Goal: Information Seeking & Learning: Learn about a topic

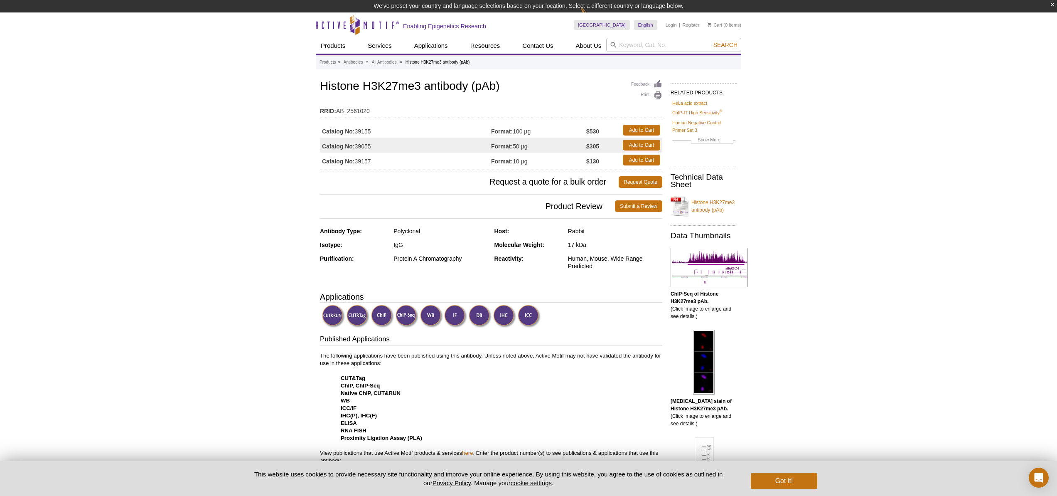
drag, startPoint x: 581, startPoint y: 161, endPoint x: 614, endPoint y: 160, distance: 33.3
click at [614, 160] on tr "Catalog No: 39157 Format: 10 µg $130 Add to Cart" at bounding box center [491, 160] width 343 height 15
click at [546, 258] on div "Reactivity:" at bounding box center [528, 262] width 67 height 15
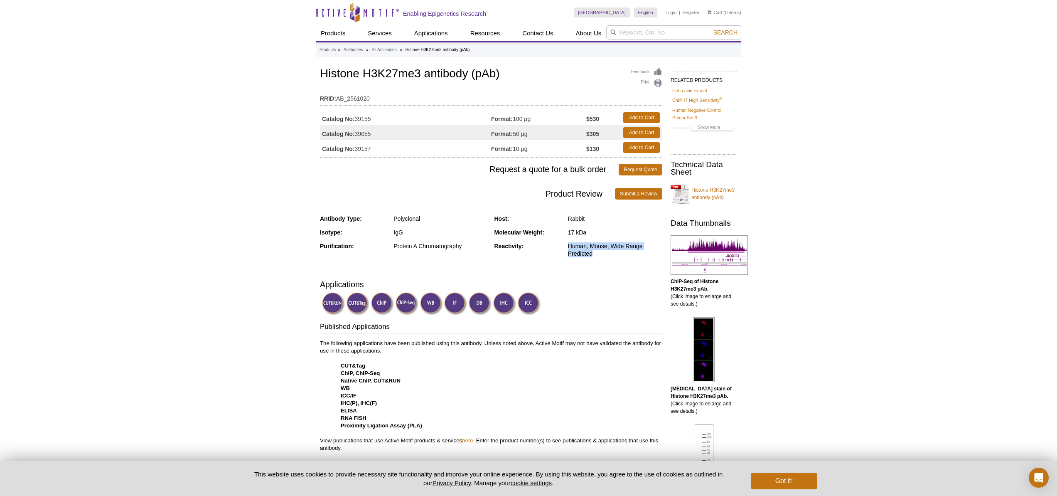
drag, startPoint x: 551, startPoint y: 261, endPoint x: 593, endPoint y: 257, distance: 42.1
click at [593, 257] on div "Reactivity: Human, Mouse, Wide Range Predicted" at bounding box center [579, 252] width 168 height 21
click at [613, 259] on div "Reactivity: Human, Mouse, Wide Range Predicted" at bounding box center [579, 252] width 168 height 21
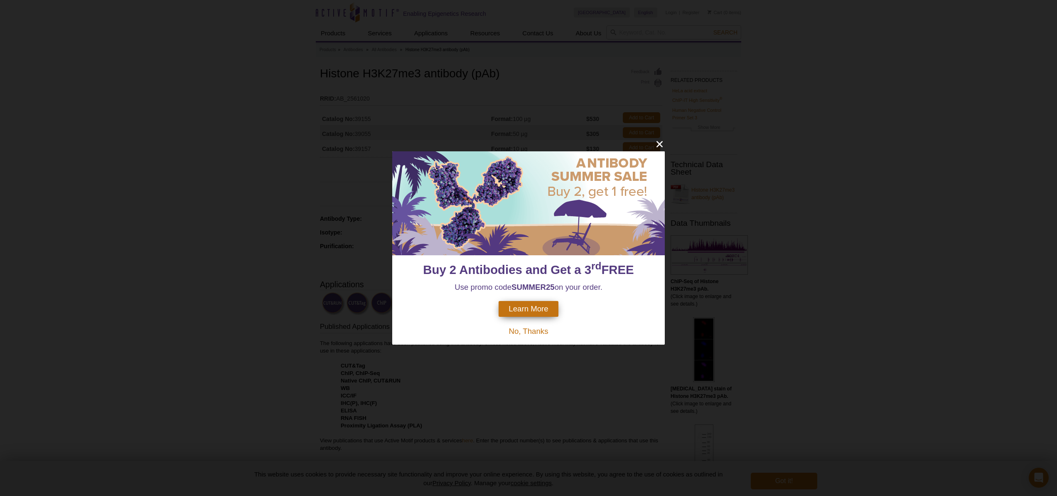
click at [520, 329] on span "No, Thanks" at bounding box center [528, 331] width 39 height 9
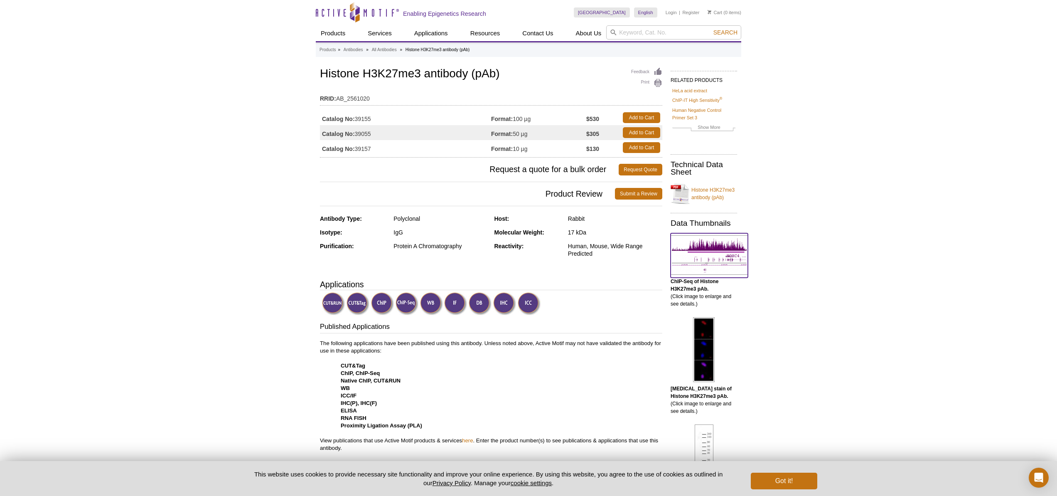
click at [706, 251] on img at bounding box center [709, 254] width 77 height 39
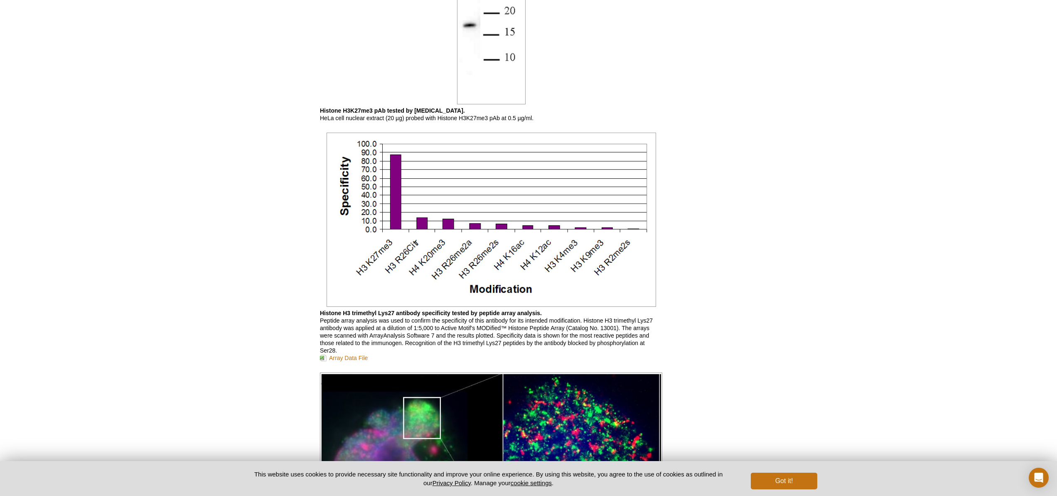
scroll to position [1225, 0]
